Goal: Task Accomplishment & Management: Manage account settings

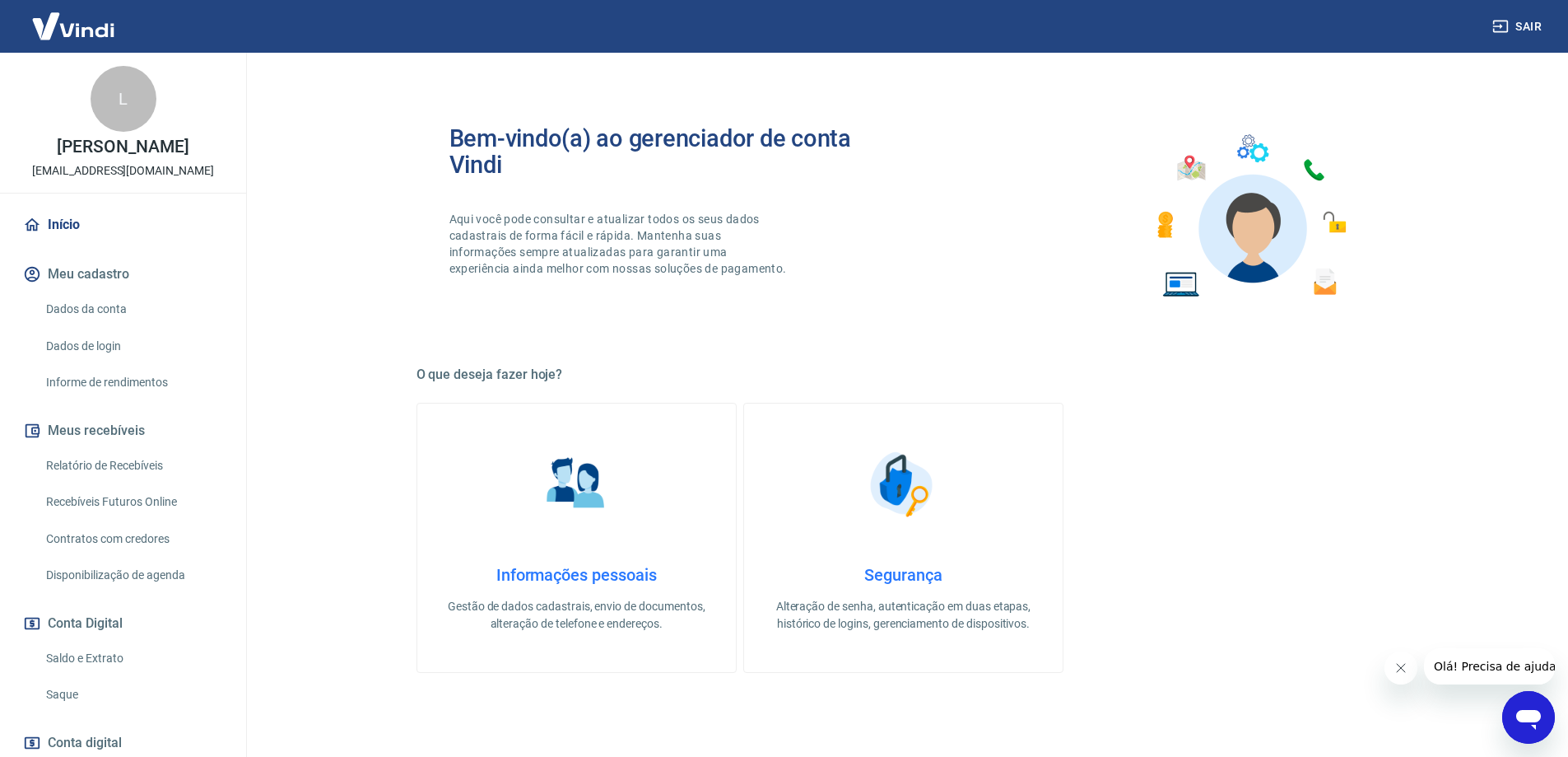
scroll to position [527, 0]
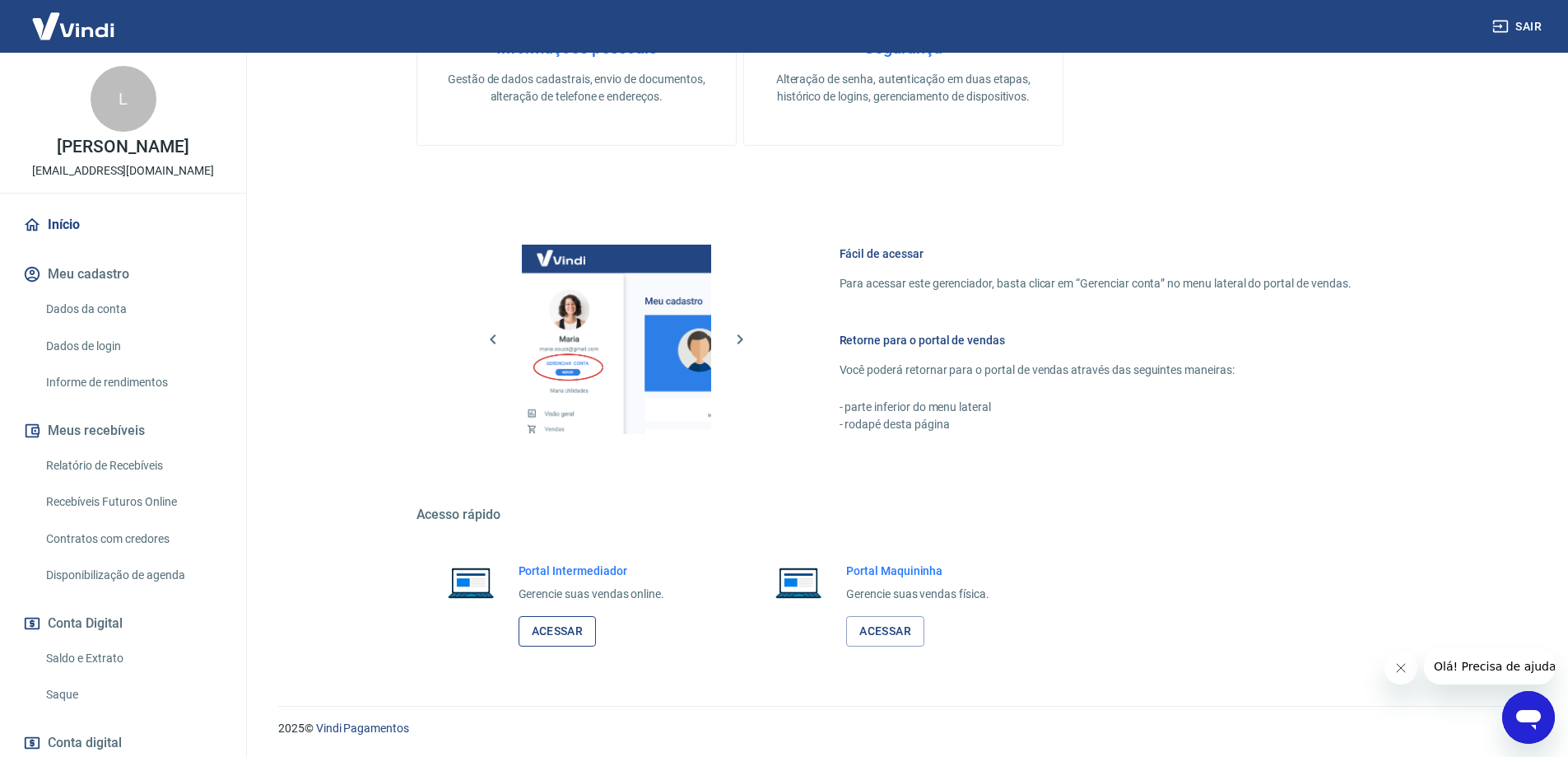
click at [570, 635] on link "Acessar" at bounding box center [557, 631] width 78 height 31
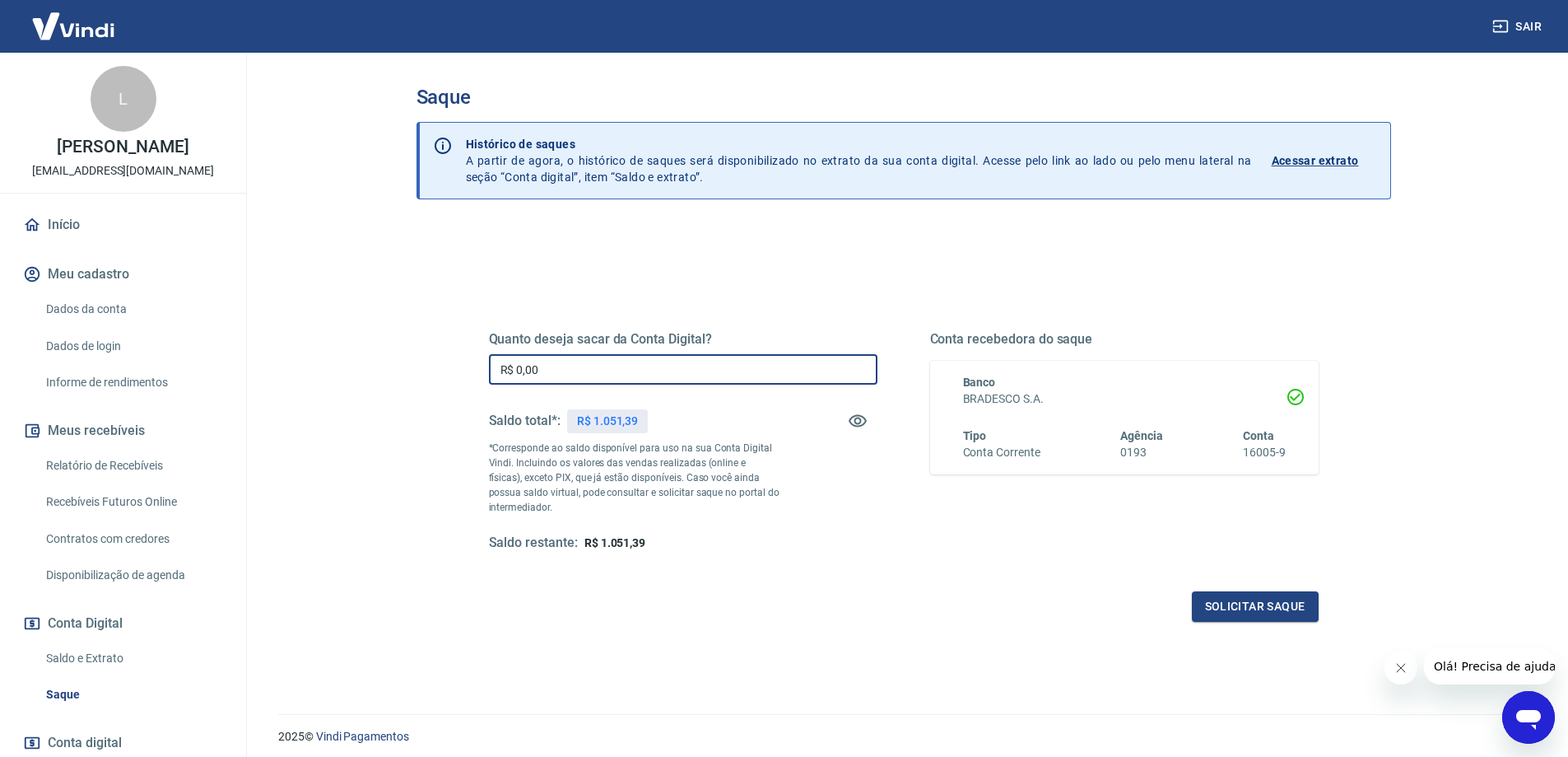
click at [554, 360] on input "R$ 0,00" at bounding box center [683, 369] width 389 height 31
click at [515, 368] on input "R$ 0,00" at bounding box center [683, 369] width 389 height 31
type input "R$ 1.000,00"
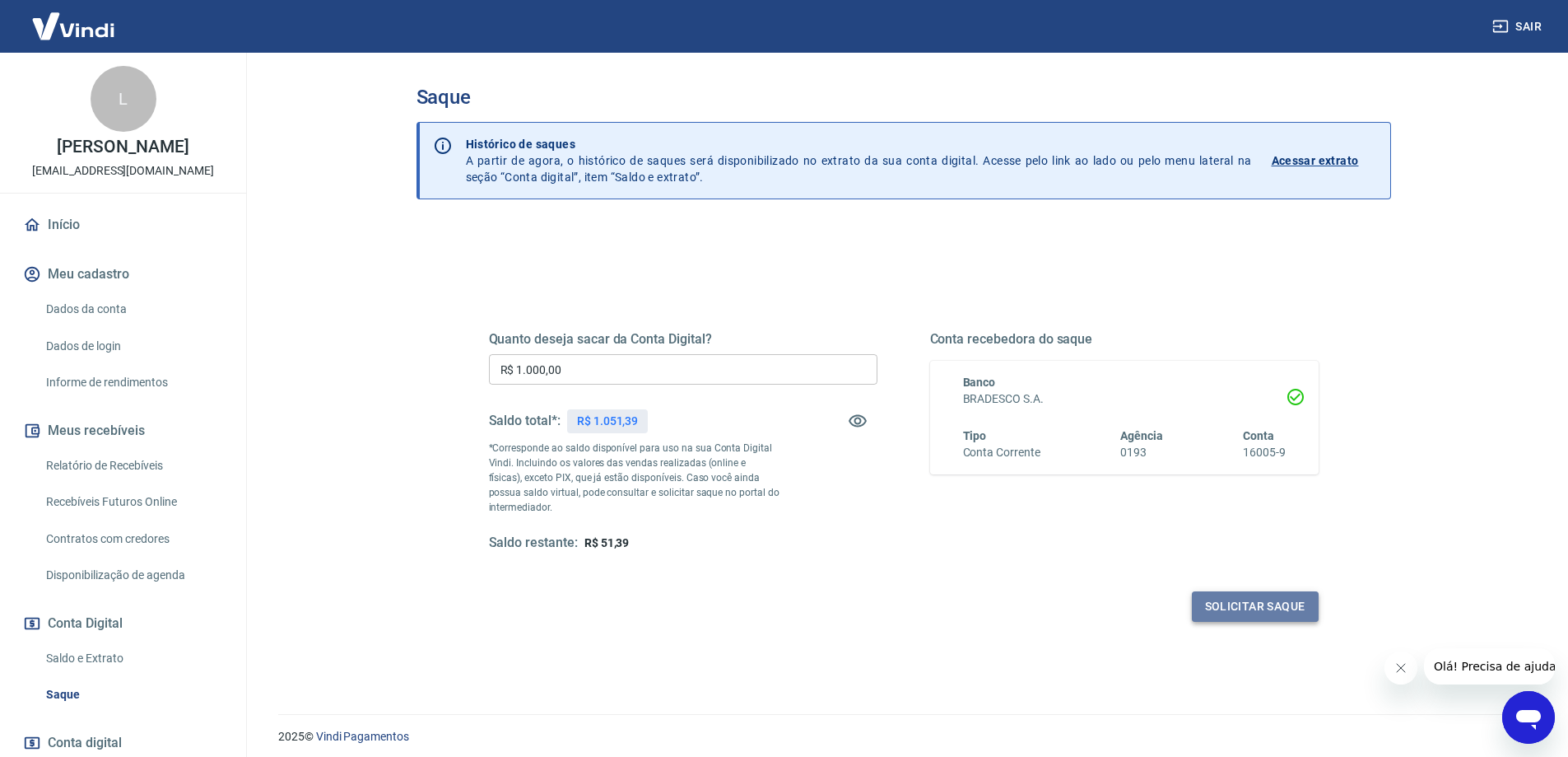
click at [1230, 603] on button "Solicitar saque" at bounding box center [1255, 606] width 127 height 31
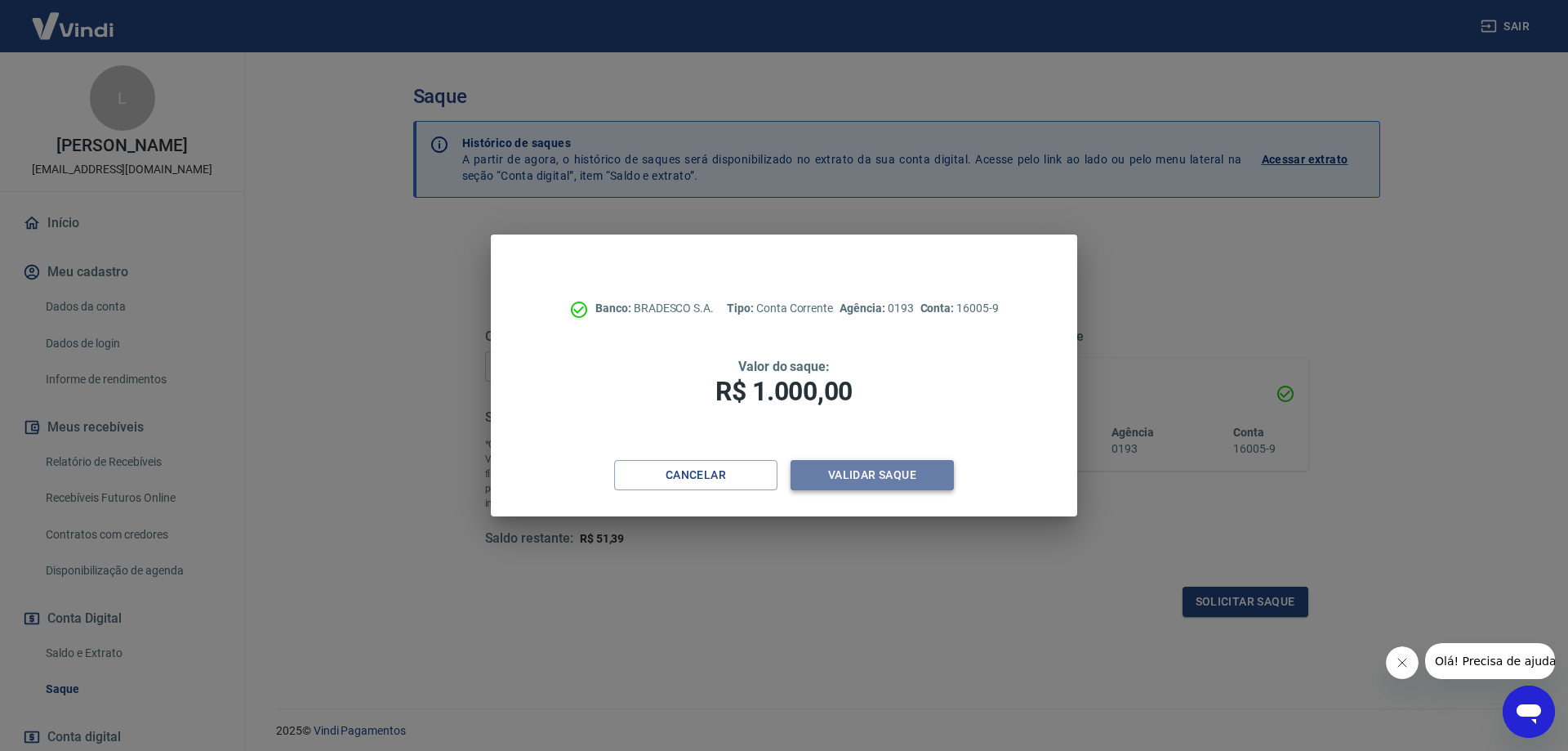
click at [895, 482] on button "Validar saque" at bounding box center [872, 475] width 163 height 31
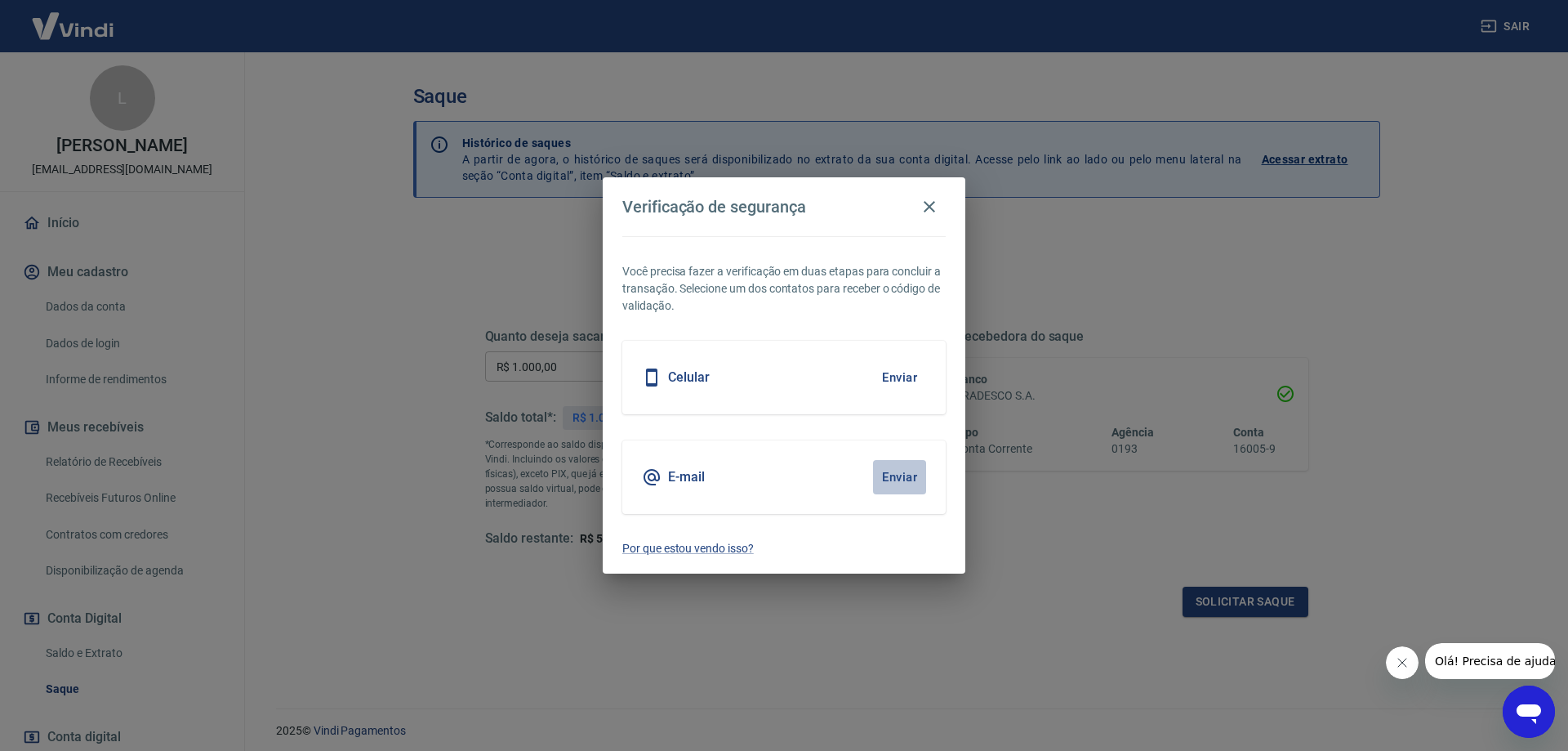
click at [882, 475] on button "Enviar" at bounding box center [899, 477] width 53 height 35
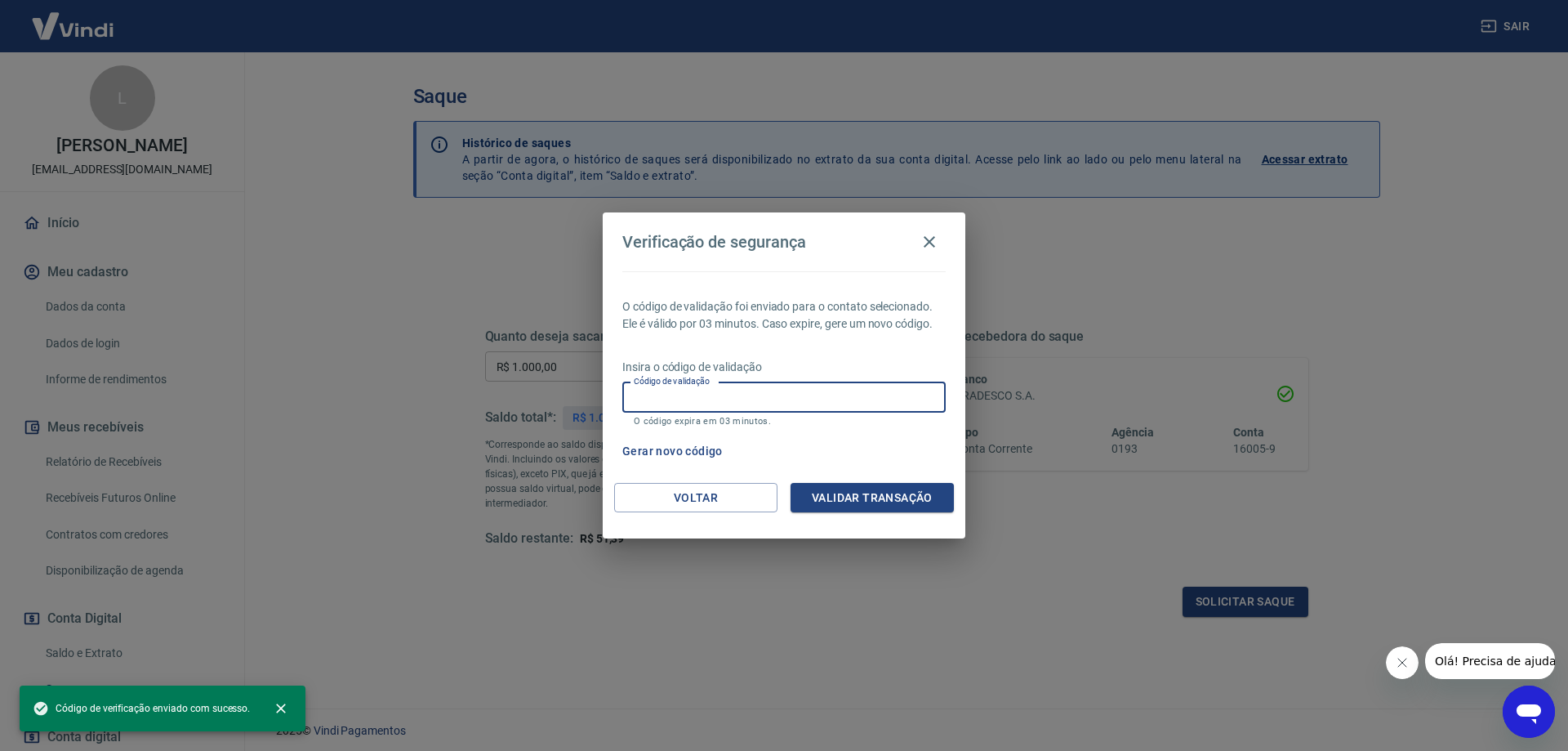
click at [723, 400] on input "Código de validação" at bounding box center [784, 397] width 323 height 31
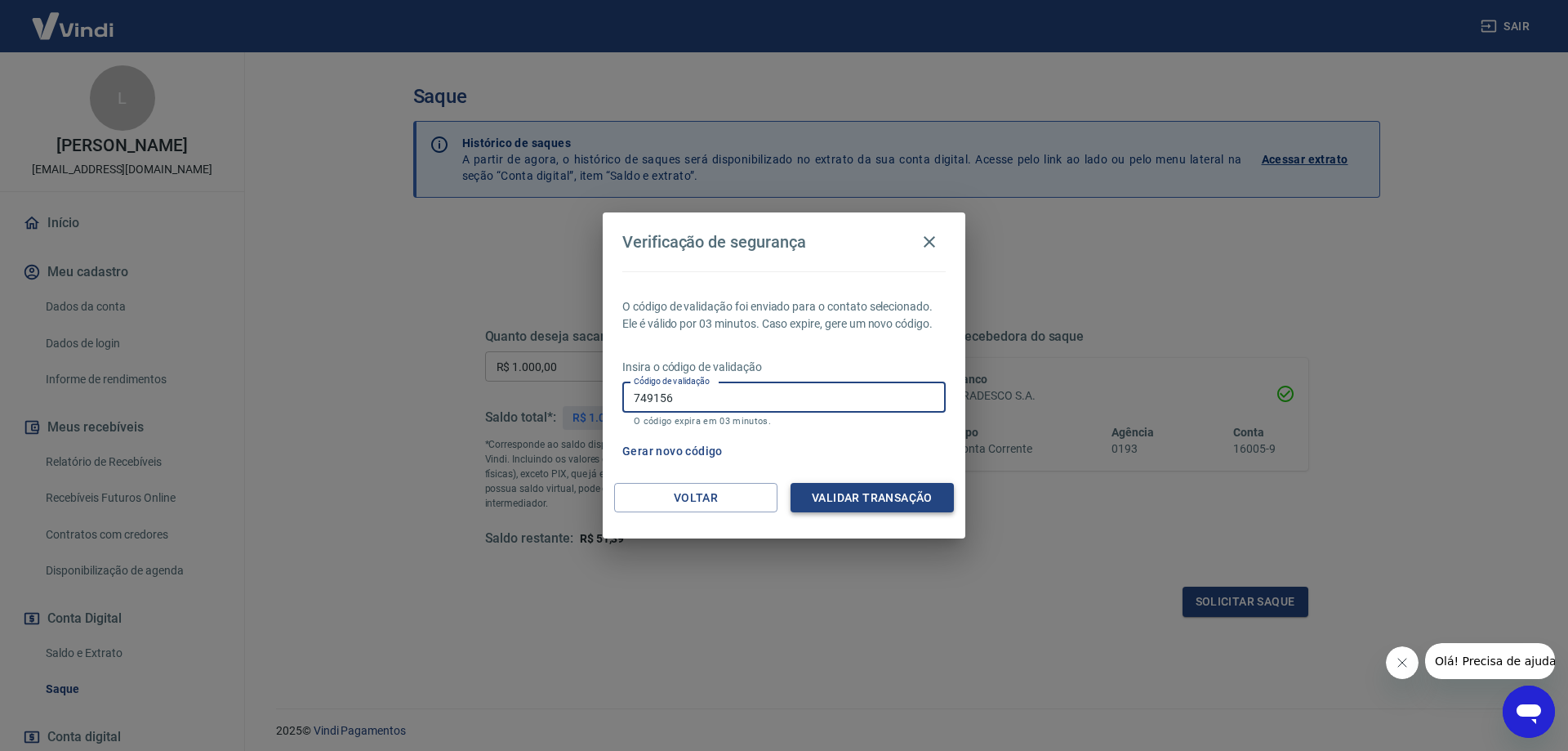
type input "749156"
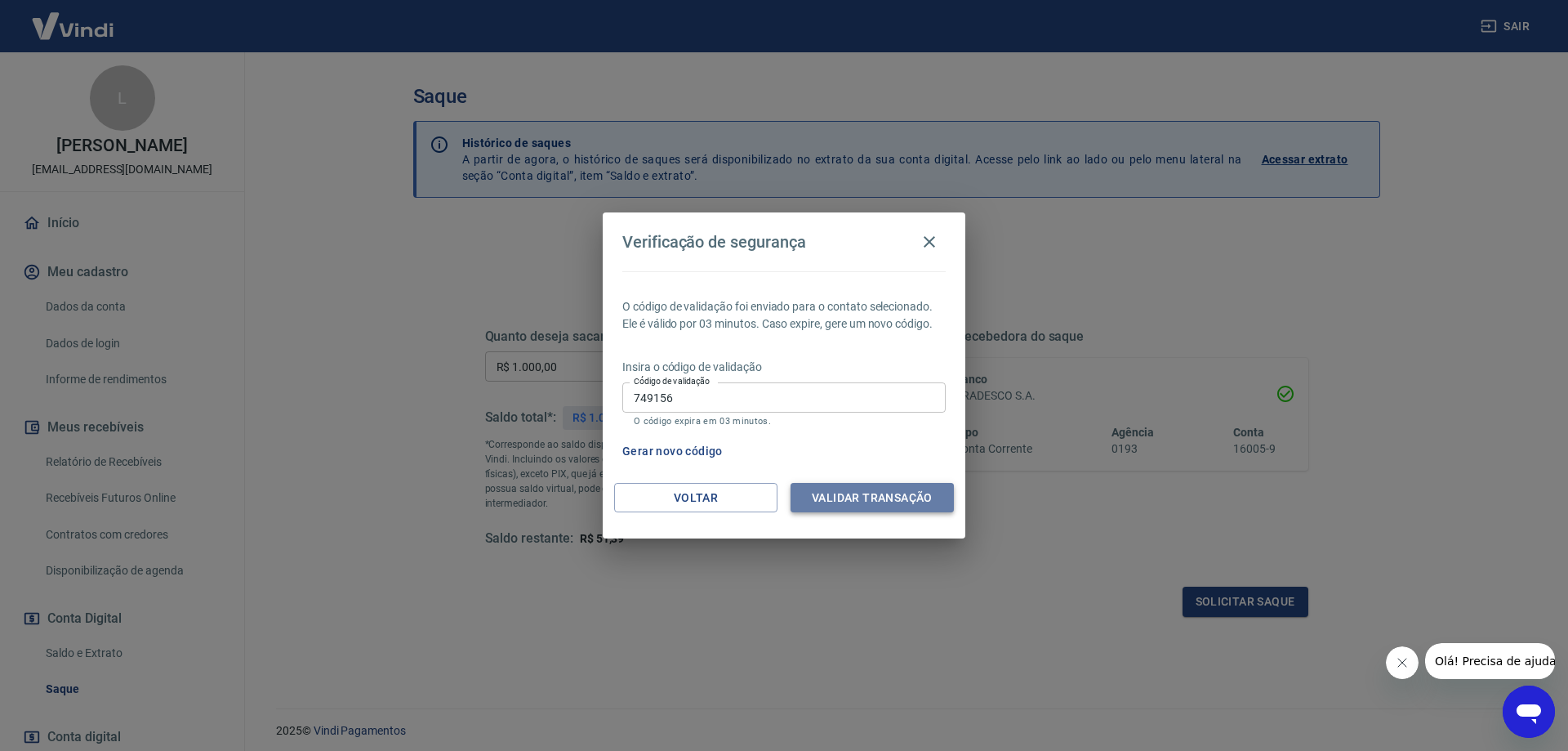
click at [848, 486] on button "Validar transação" at bounding box center [872, 497] width 163 height 31
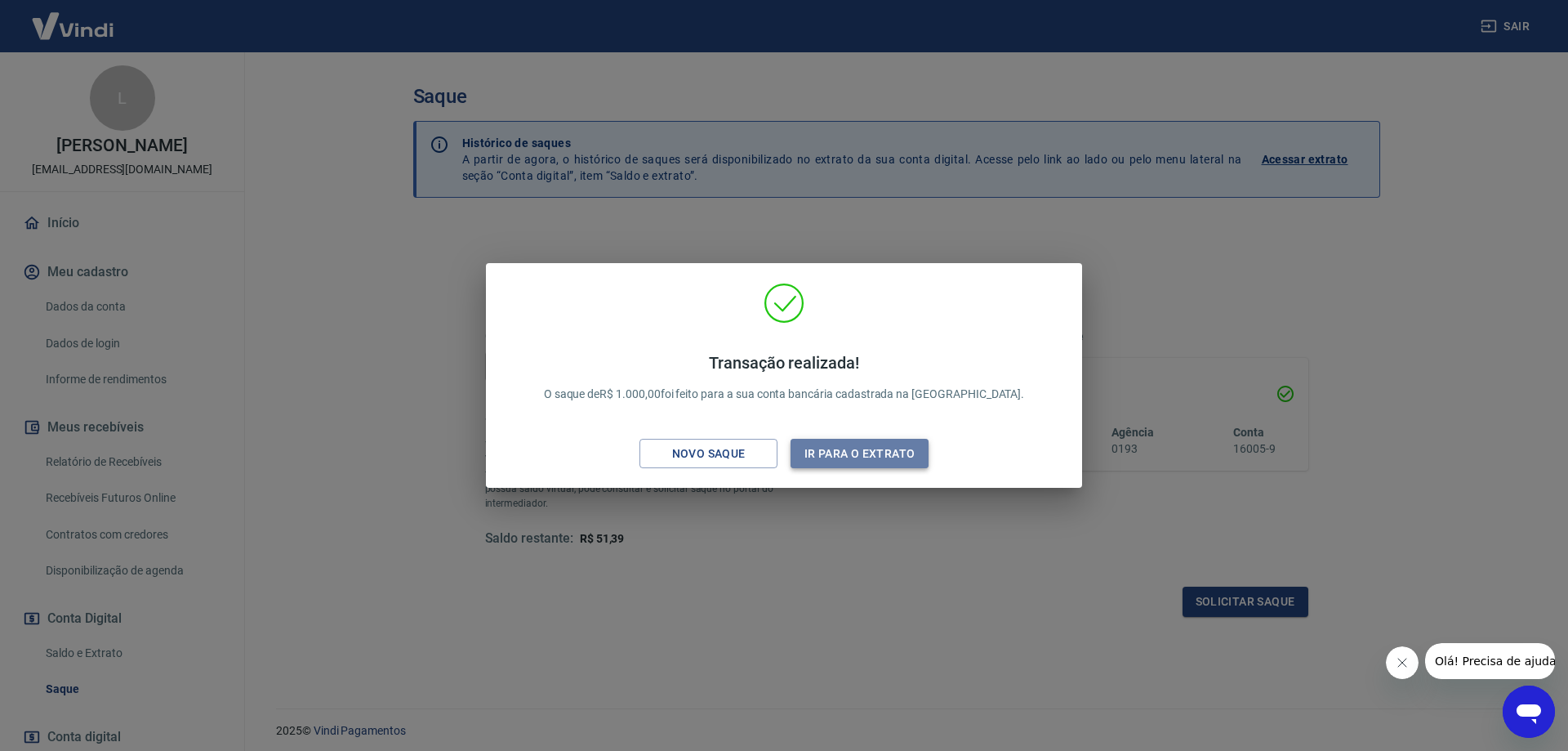
click at [845, 458] on button "Ir para o extrato" at bounding box center [859, 454] width 138 height 31
